Goal: Task Accomplishment & Management: Use online tool/utility

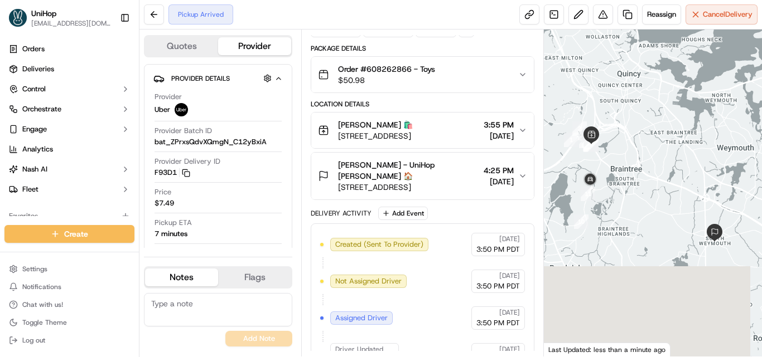
click at [518, 128] on div "Spencer Spencer 🛍️ 250 Granite St, Braintree, MA 02184, USA 3:55 PM Sep 16 2025" at bounding box center [418, 130] width 200 height 22
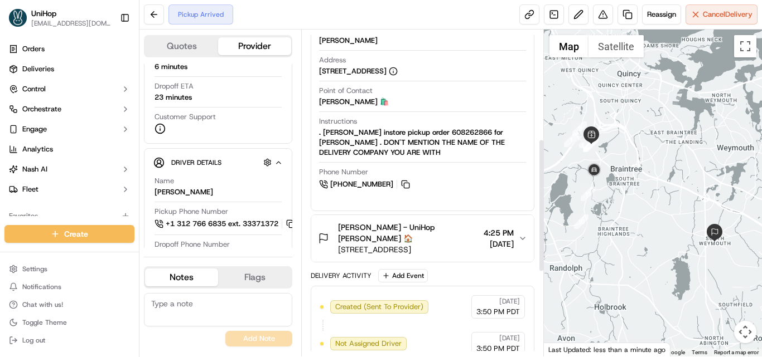
scroll to position [250, 0]
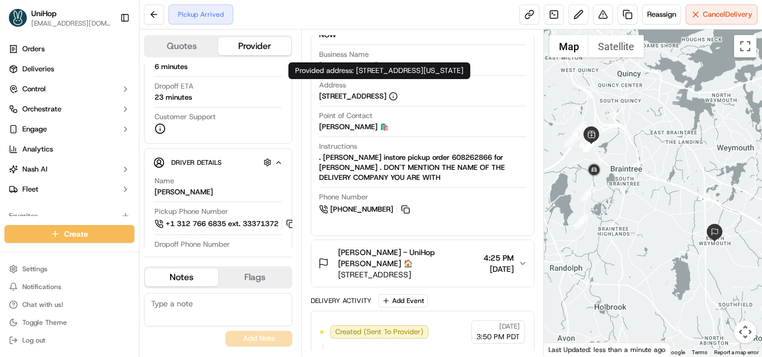
drag, startPoint x: 317, startPoint y: 96, endPoint x: 442, endPoint y: 91, distance: 124.5
click at [442, 91] on div "Pickup Details Hidden ( 2 ) Pickup Window Sep 16 2025 3:55 PM PDT - Sep 16 2025…" at bounding box center [422, 90] width 223 height 273
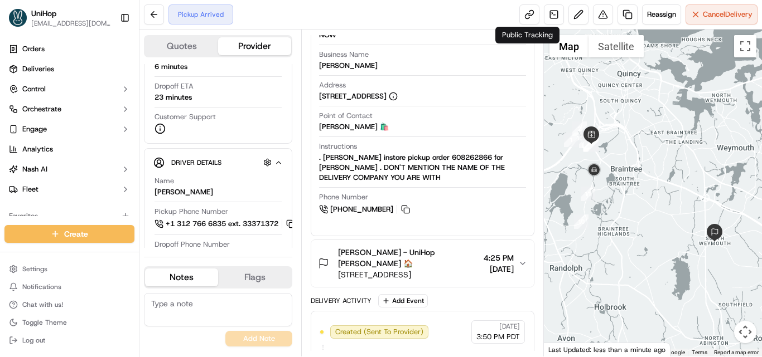
copy div "250 Granite St, Braintree, MA 02184"
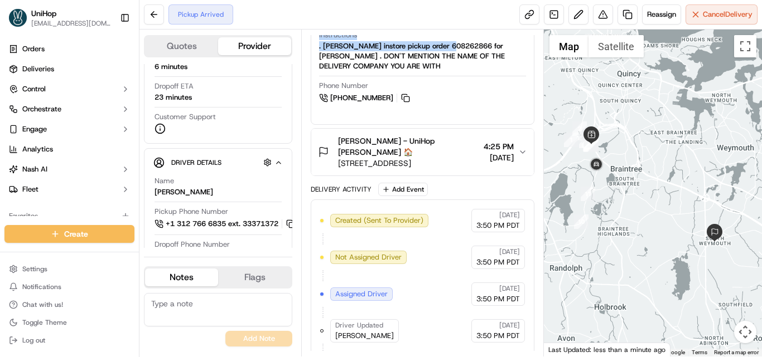
scroll to position [0, 0]
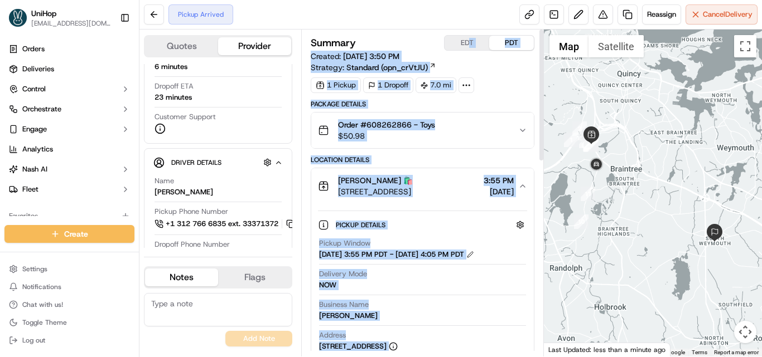
drag, startPoint x: 445, startPoint y: 47, endPoint x: 456, endPoint y: 79, distance: 33.5
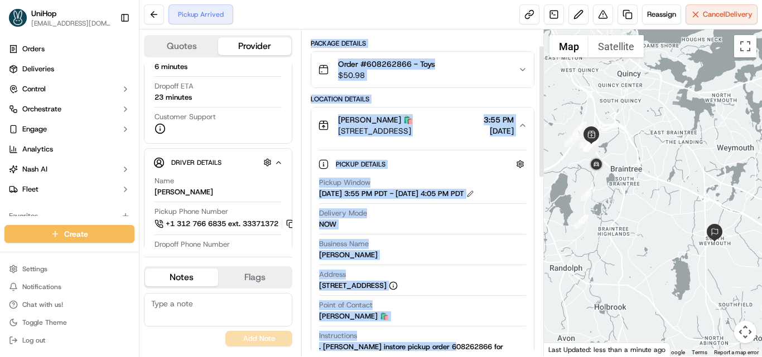
scroll to position [167, 0]
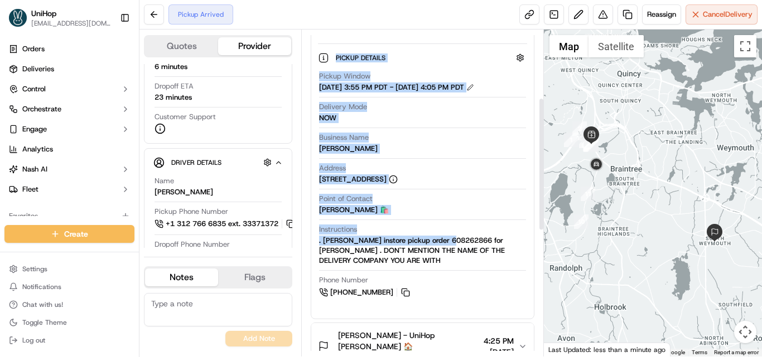
click at [443, 234] on div "Instructions . Pickup Spencer instore pickup order 608262866 for Valentine Vasq…" at bounding box center [422, 245] width 207 height 41
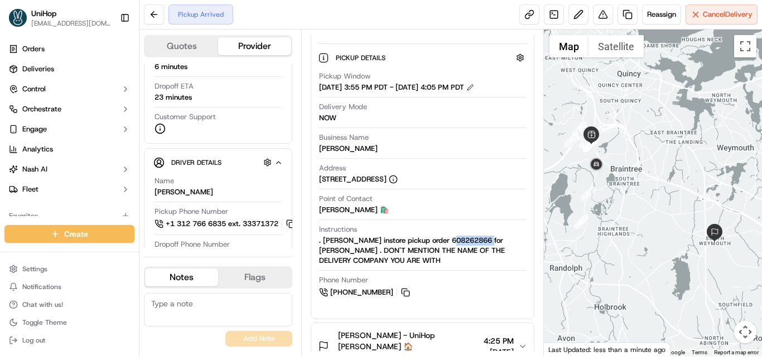
drag, startPoint x: 445, startPoint y: 238, endPoint x: 486, endPoint y: 238, distance: 41.3
click at [486, 238] on div ". Pickup Spencer instore pickup order 608262866 for Valentine Vasquez . DON'T M…" at bounding box center [422, 251] width 207 height 30
copy div "608262866"
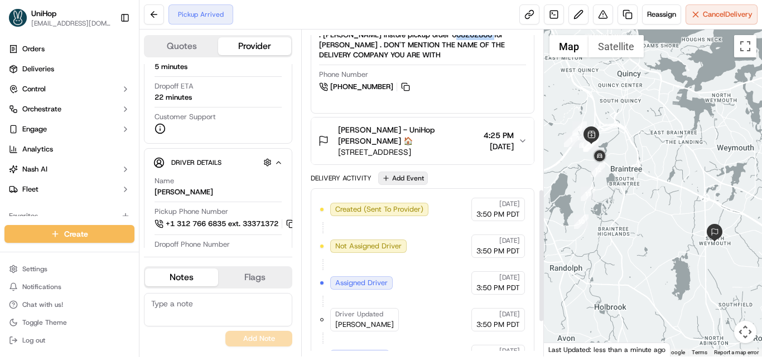
scroll to position [390, 0]
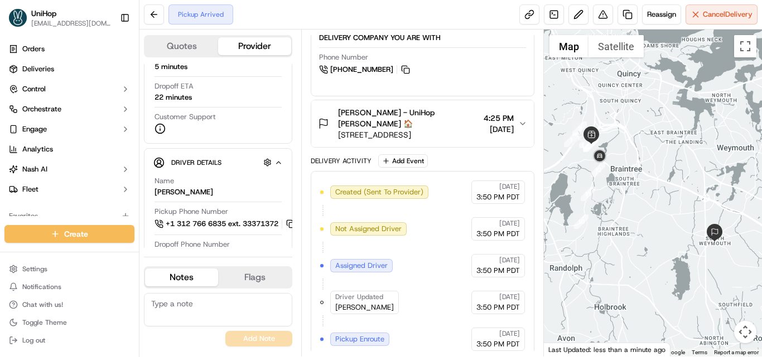
click at [515, 125] on div "Valentine Vasquez - UniHop Valentine Vasquez 🏠 135 Pleasant St, Weymouth, MA 02…" at bounding box center [418, 123] width 200 height 33
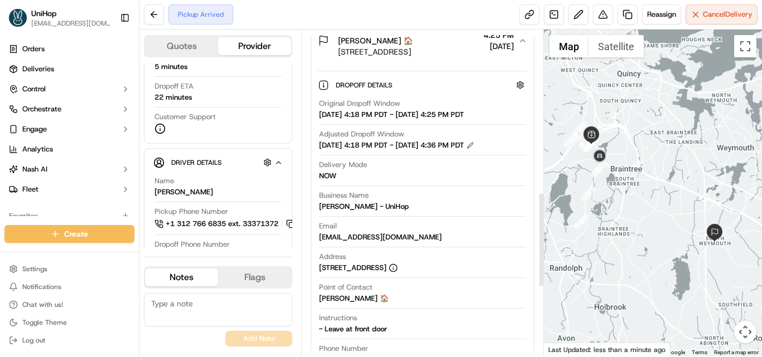
scroll to position [558, 0]
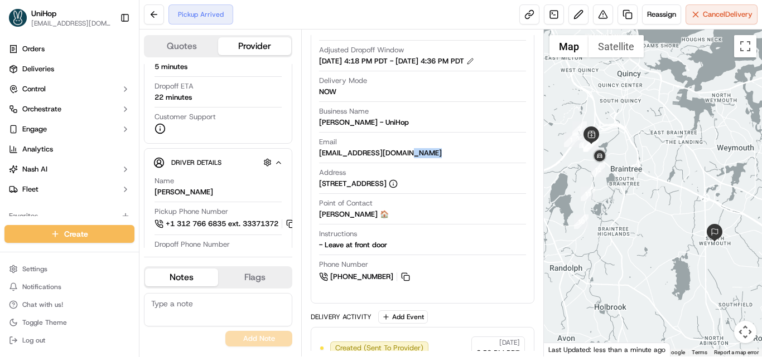
drag, startPoint x: 405, startPoint y: 152, endPoint x: 317, endPoint y: 158, distance: 88.3
click at [317, 158] on div "Dropoff Details Hidden ( 1 ) Original Dropoff Window Sep 16 2025 4:18 PM PDT - …" at bounding box center [422, 137] width 223 height 315
drag, startPoint x: 320, startPoint y: 154, endPoint x: 404, endPoint y: 148, distance: 83.8
click at [404, 148] on div "valvasquez84@gmail.com" at bounding box center [380, 153] width 123 height 10
copy div "valvasquez84@gmail.com"
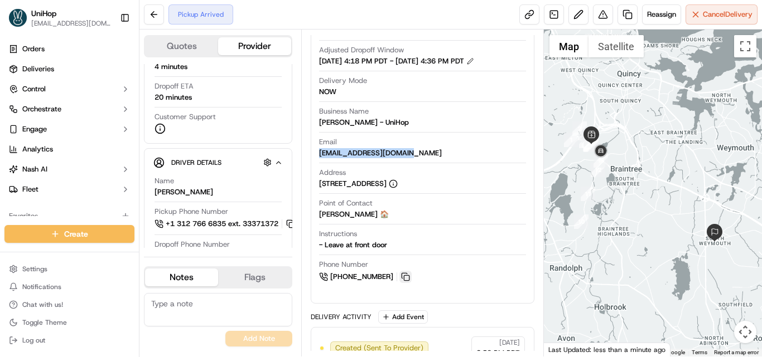
click at [403, 277] on button at bounding box center [405, 277] width 12 height 12
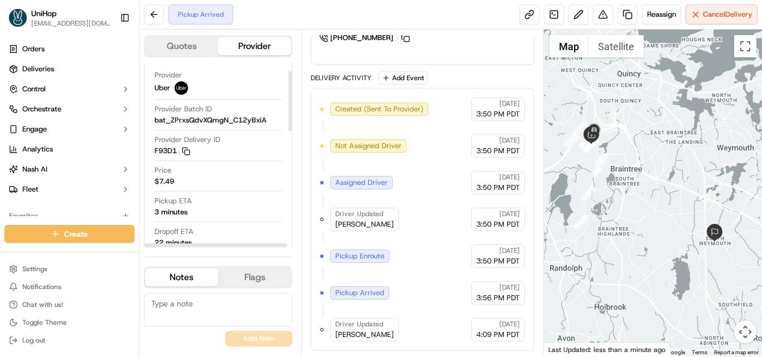
scroll to position [0, 0]
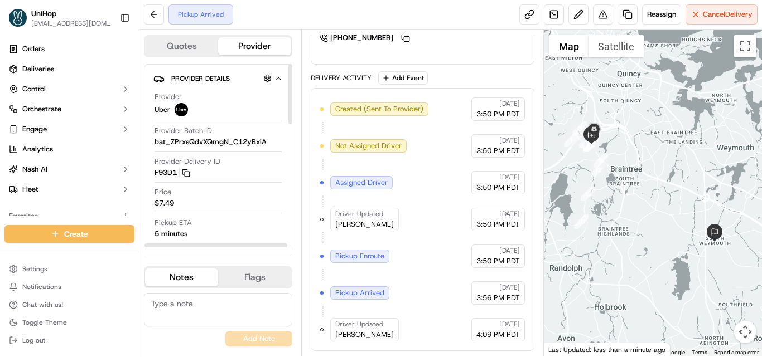
click at [291, 83] on div at bounding box center [290, 94] width 4 height 60
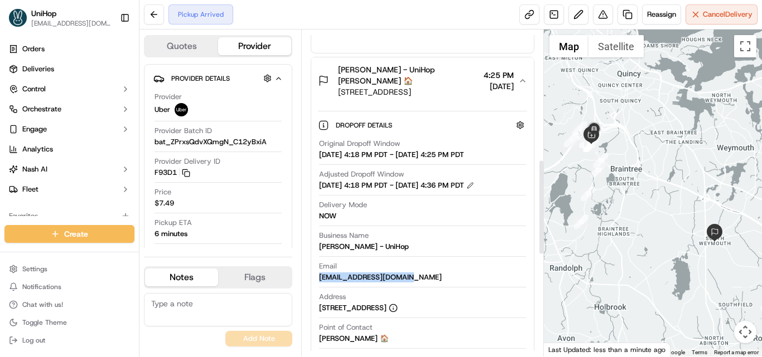
scroll to position [407, 0]
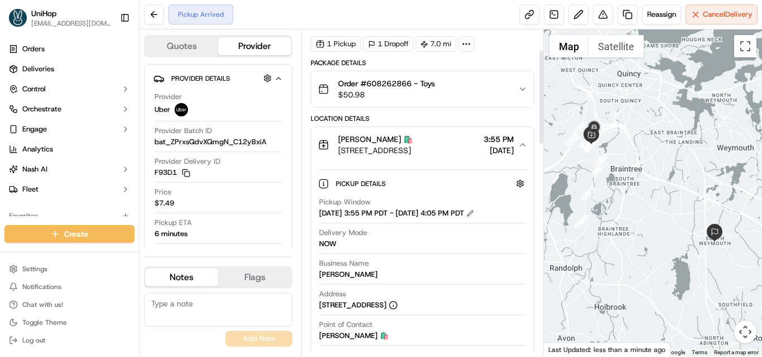
scroll to position [0, 0]
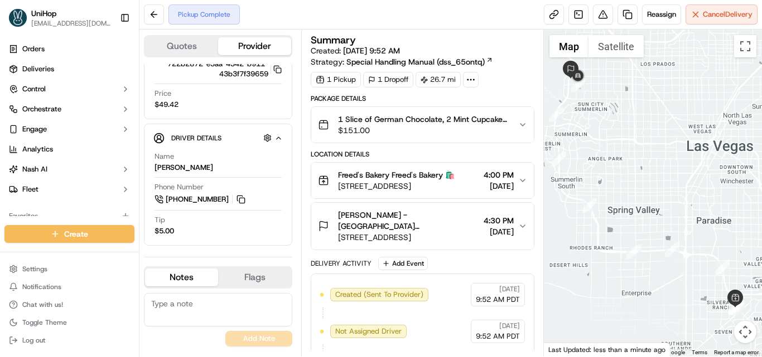
click at [520, 229] on icon "button" at bounding box center [522, 226] width 9 height 9
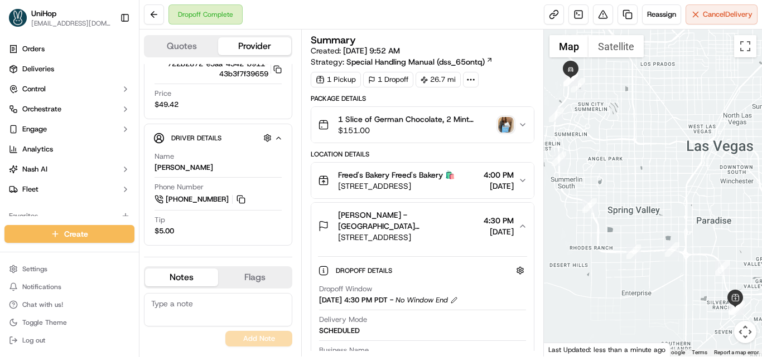
click at [505, 123] on img "button" at bounding box center [506, 125] width 16 height 16
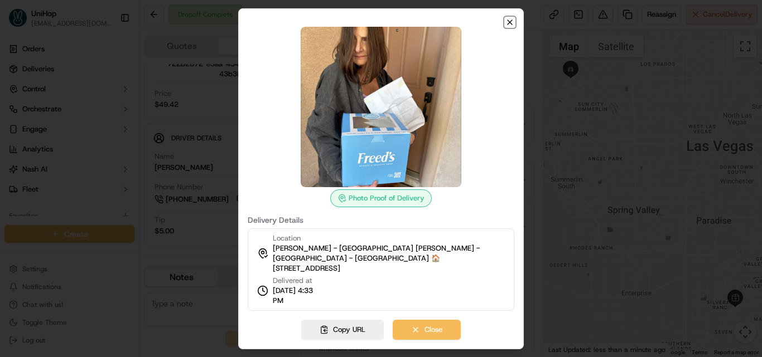
click at [513, 21] on icon "button" at bounding box center [509, 22] width 9 height 9
